Goal: Transaction & Acquisition: Purchase product/service

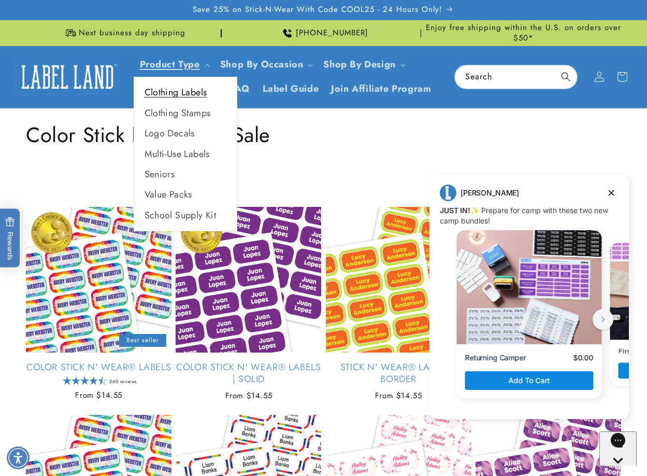
click at [197, 90] on link "Clothing Labels" at bounding box center [185, 92] width 103 height 20
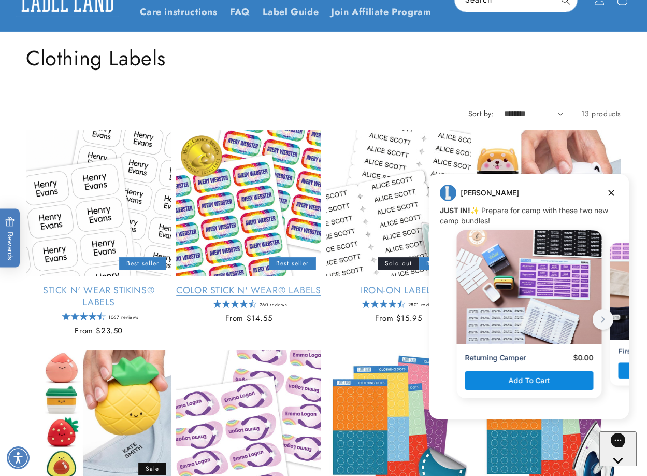
scroll to position [79, 0]
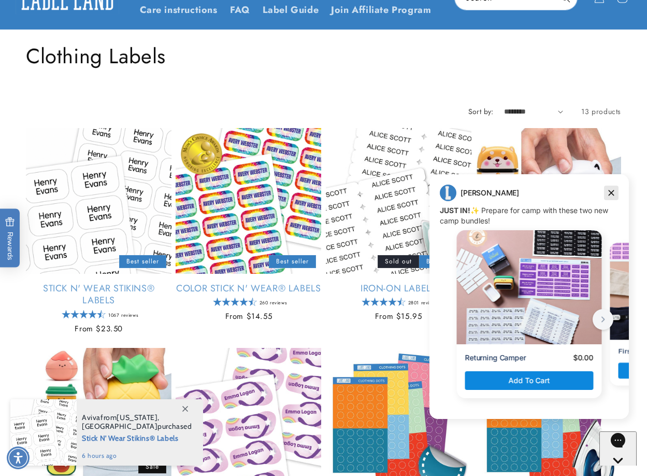
drag, startPoint x: 611, startPoint y: 192, endPoint x: 1033, endPoint y: 365, distance: 455.6
click at [611, 192] on icon "Dismiss campaign" at bounding box center [612, 193] width 6 height 6
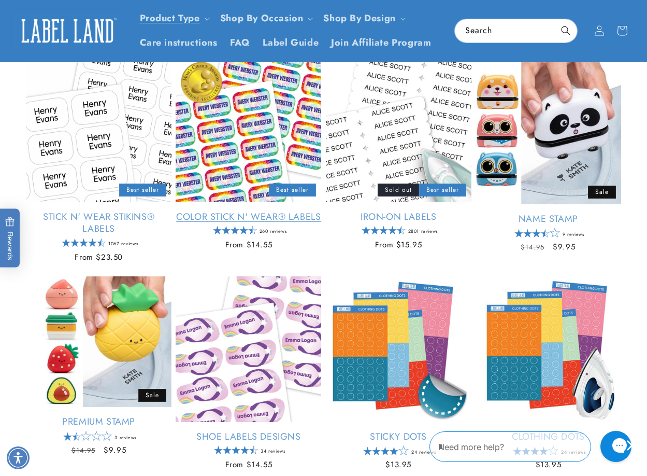
scroll to position [0, 0]
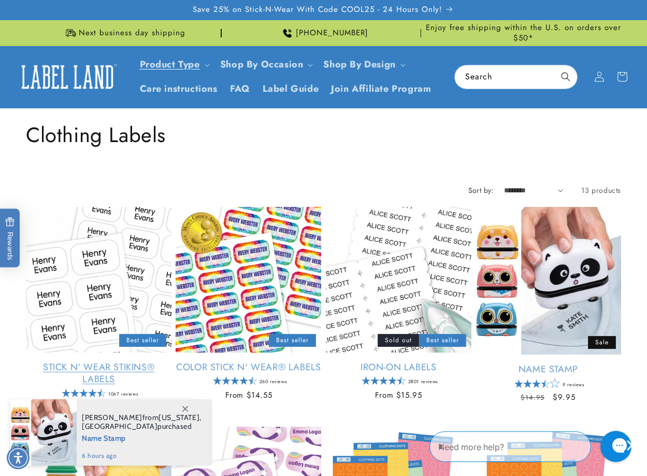
click at [96, 367] on link "Stick N' Wear Stikins® Labels" at bounding box center [99, 373] width 146 height 24
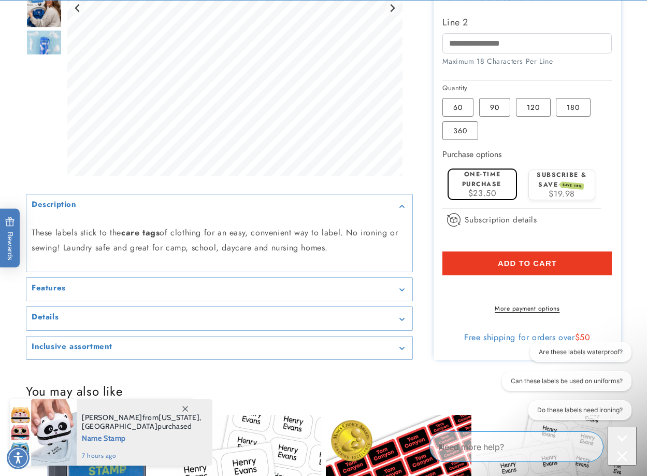
scroll to position [495, 0]
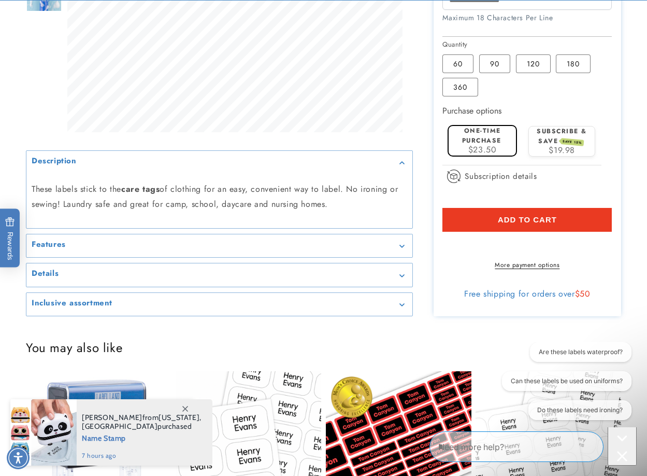
click at [399, 248] on icon "Gallery Viewer" at bounding box center [401, 245] width 5 height 3
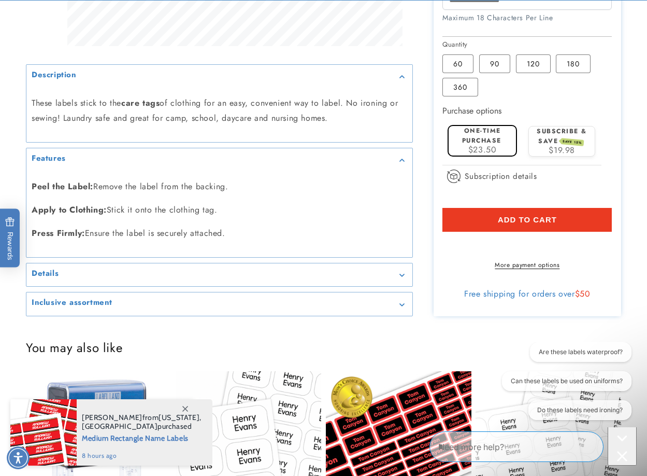
click at [400, 277] on icon "Gallery Viewer" at bounding box center [401, 275] width 5 height 3
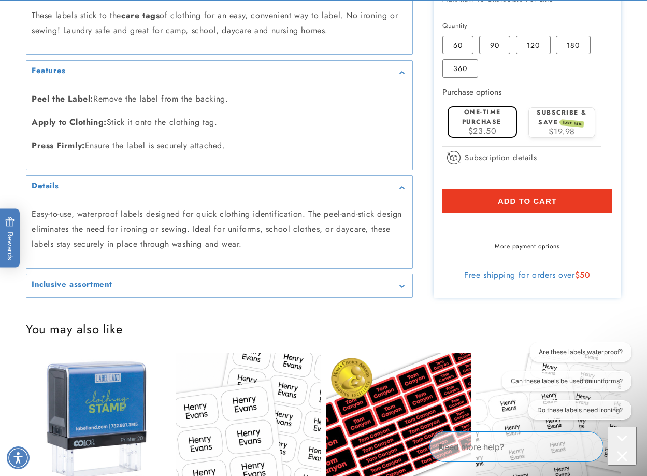
scroll to position [528, 0]
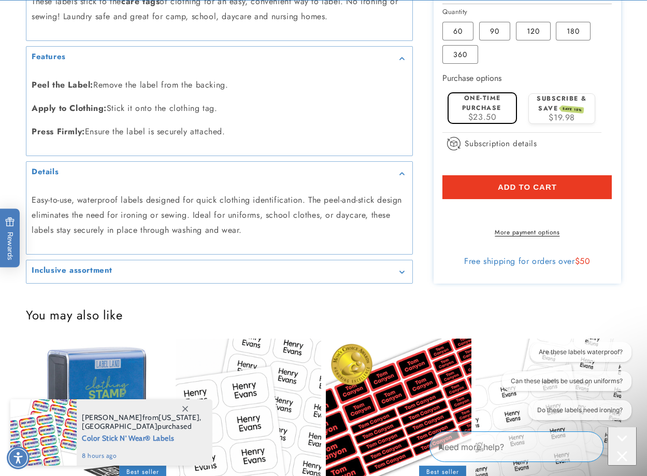
click at [400, 274] on icon "Gallery Viewer" at bounding box center [401, 271] width 5 height 3
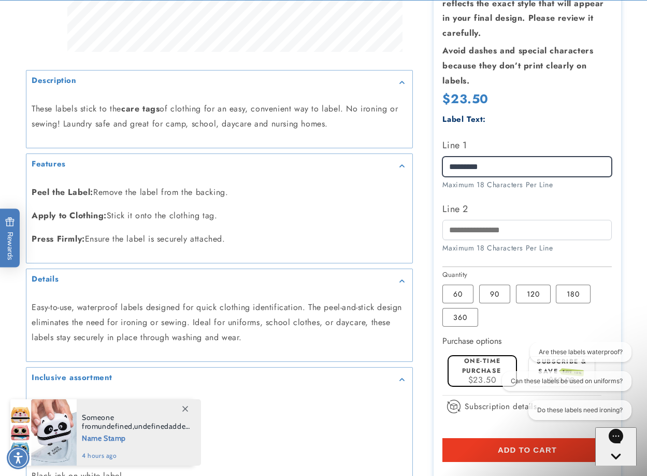
scroll to position [439, 0]
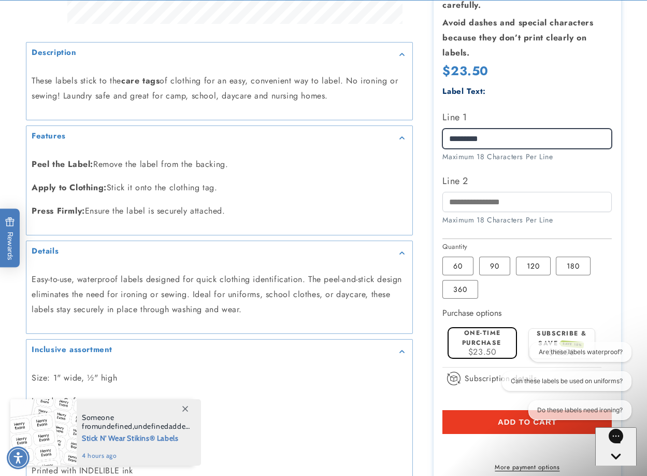
type input "*********"
click at [480, 328] on label "One-time purchase" at bounding box center [481, 337] width 39 height 19
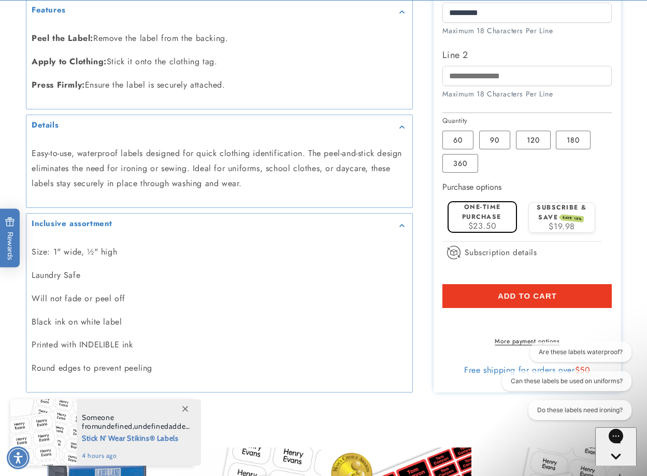
scroll to position [567, 0]
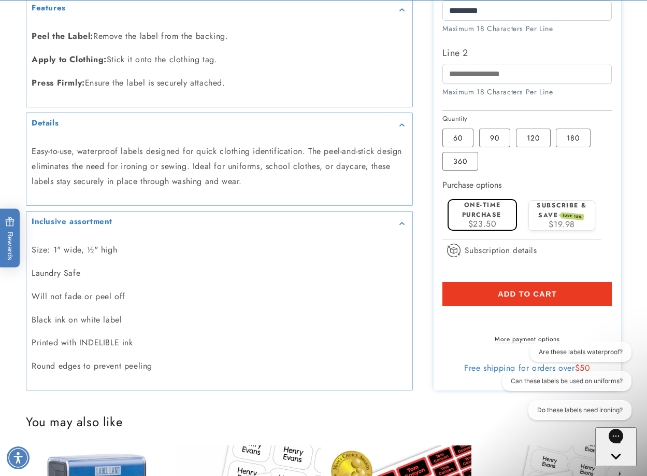
click at [12, 256] on span "Rewards" at bounding box center [10, 238] width 10 height 43
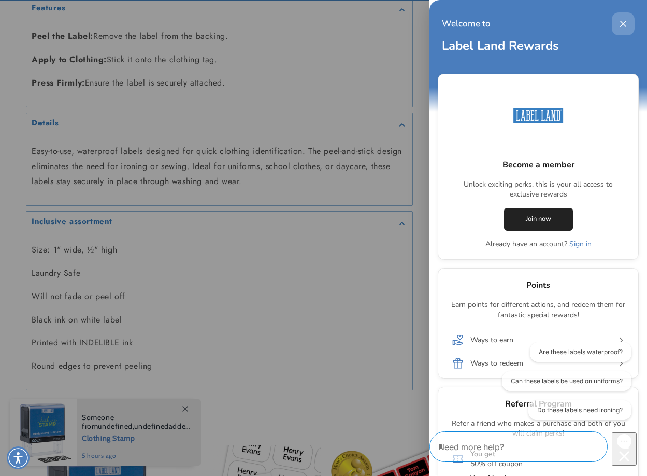
click at [627, 22] on button "Close this option" at bounding box center [623, 23] width 23 height 23
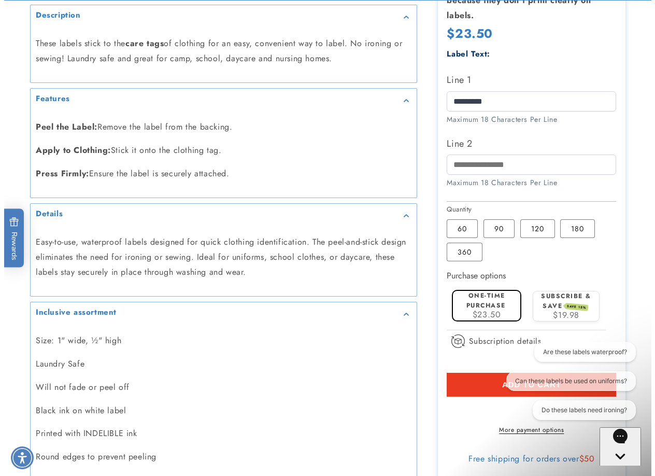
scroll to position [495, 0]
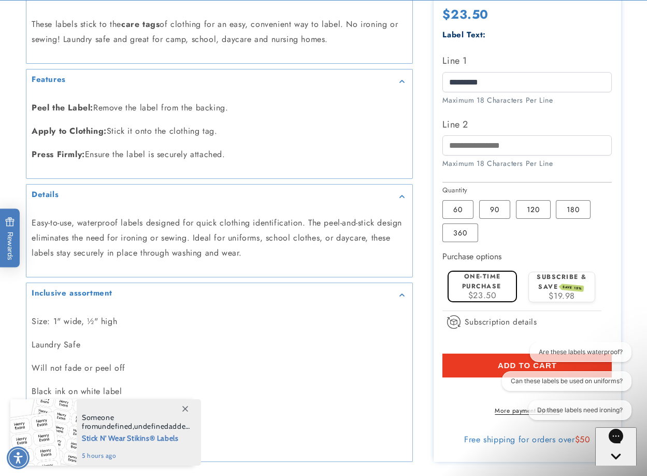
click at [482, 353] on button "Add to cart" at bounding box center [526, 365] width 169 height 24
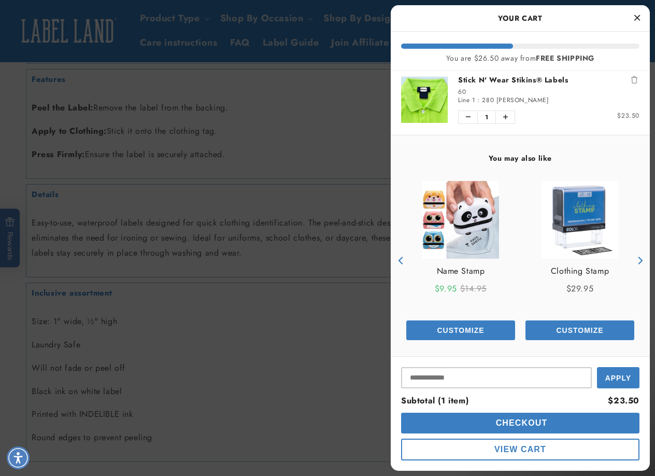
scroll to position [10, 0]
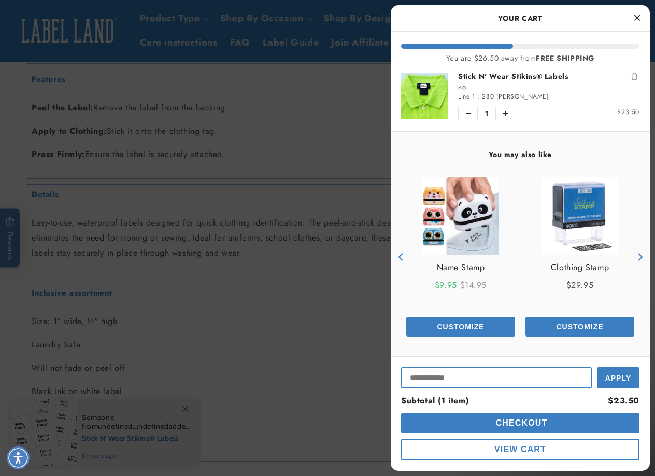
click at [432, 380] on input "Input Discount" at bounding box center [496, 377] width 191 height 21
type input "******"
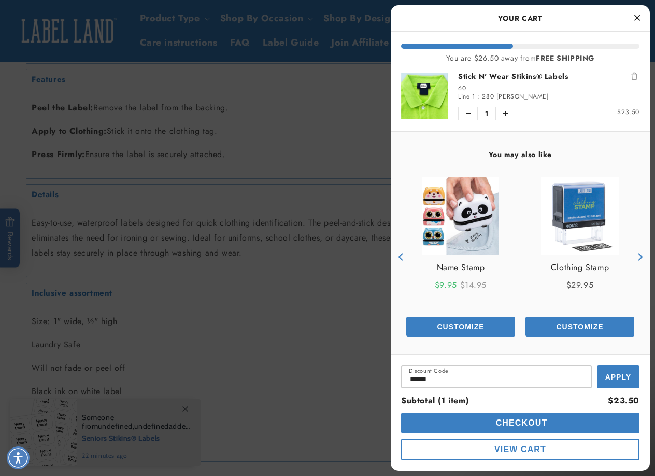
click at [614, 376] on span "Apply" at bounding box center [618, 376] width 26 height 8
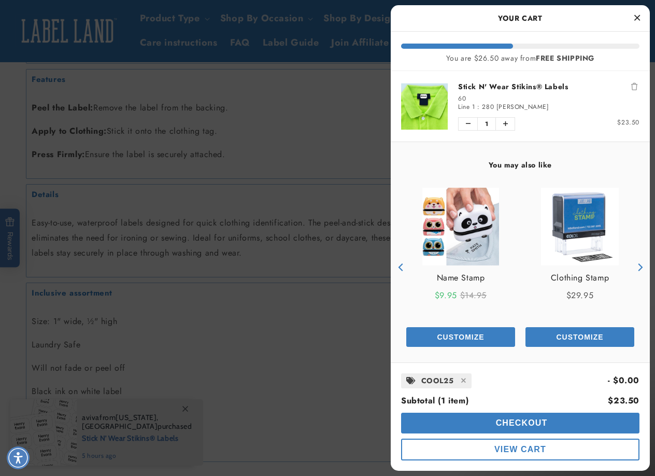
click at [505, 449] on span "View Cart" at bounding box center [520, 448] width 52 height 9
click at [504, 449] on span "Redirecting to Cart..." at bounding box center [520, 448] width 124 height 9
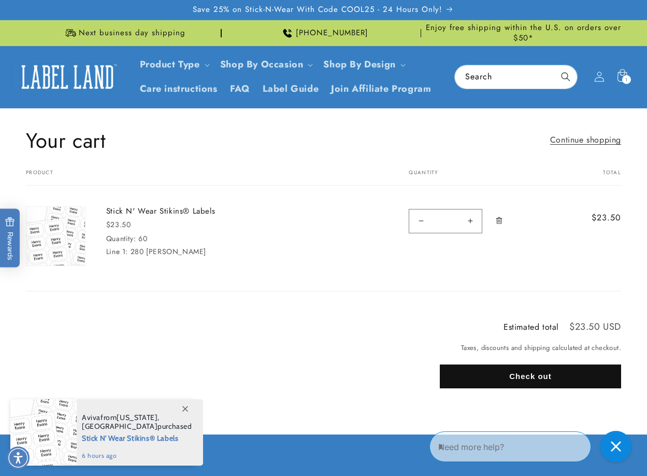
click at [513, 371] on button "Check out" at bounding box center [530, 376] width 181 height 24
click at [509, 373] on button "Check out" at bounding box center [530, 376] width 181 height 24
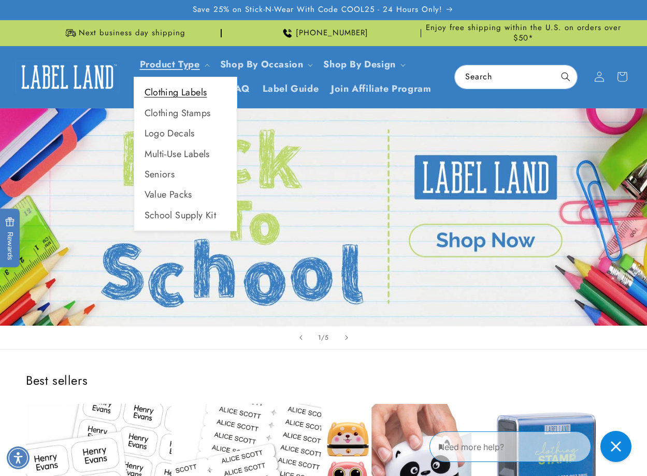
click at [192, 90] on link "Clothing Labels" at bounding box center [185, 92] width 103 height 20
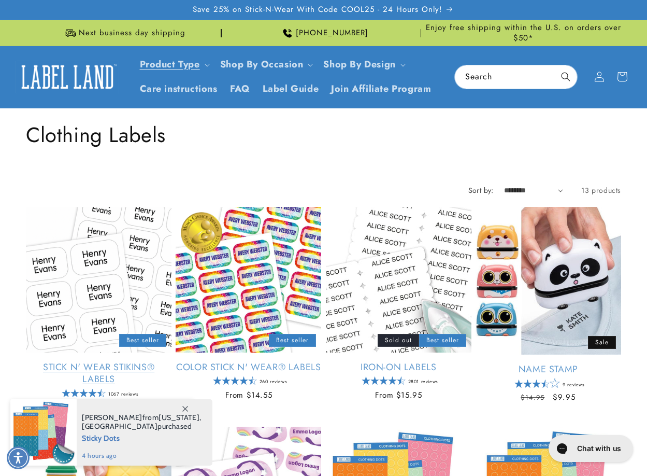
click at [113, 368] on link "Stick N' Wear Stikins® Labels" at bounding box center [99, 373] width 146 height 24
